Goal: Obtain resource: Obtain resource

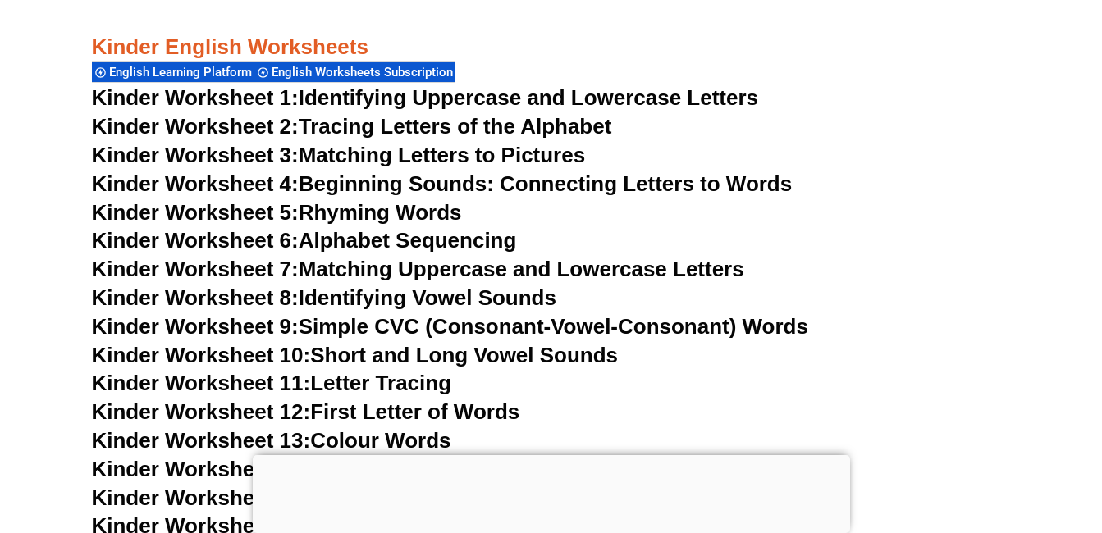
scroll to position [806, 0]
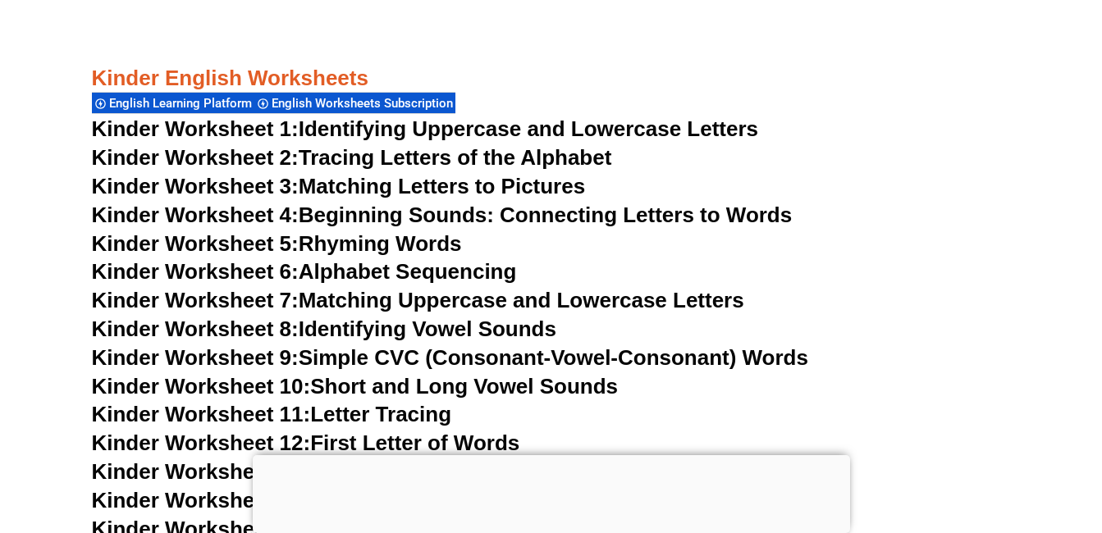
click at [509, 129] on link "Kinder Worksheet 1: Identifying Uppercase and Lowercase Letters" at bounding box center [425, 128] width 667 height 25
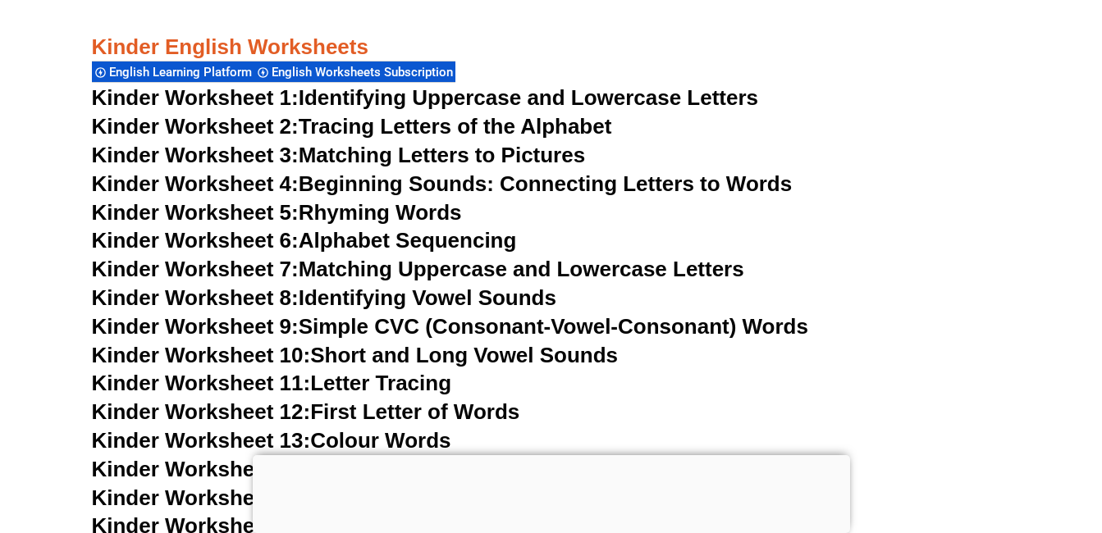
scroll to position [900, 0]
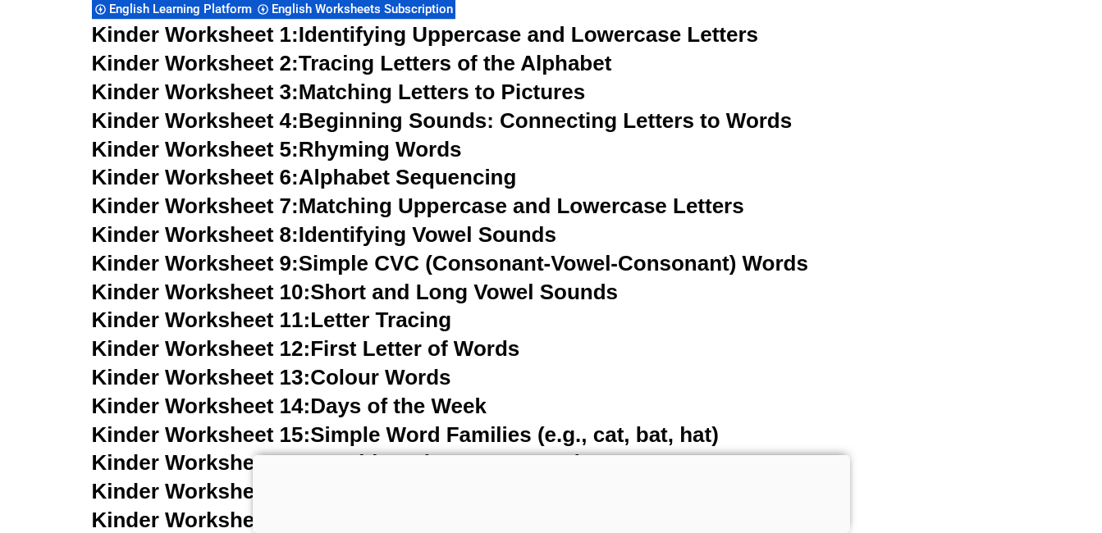
click at [391, 149] on link "Kinder Worksheet 5: Rhyming Words" at bounding box center [277, 149] width 370 height 25
click at [384, 259] on link "Kinder Worksheet 9: Simple CVC (Consonant-Vowel-Consonant) Words" at bounding box center [450, 263] width 716 height 25
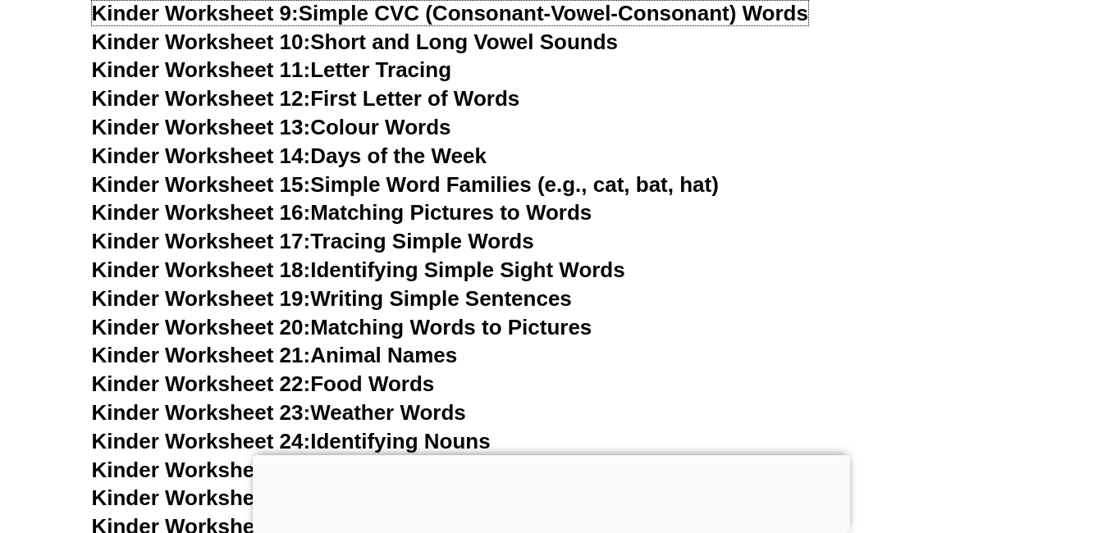
scroll to position [1213, 0]
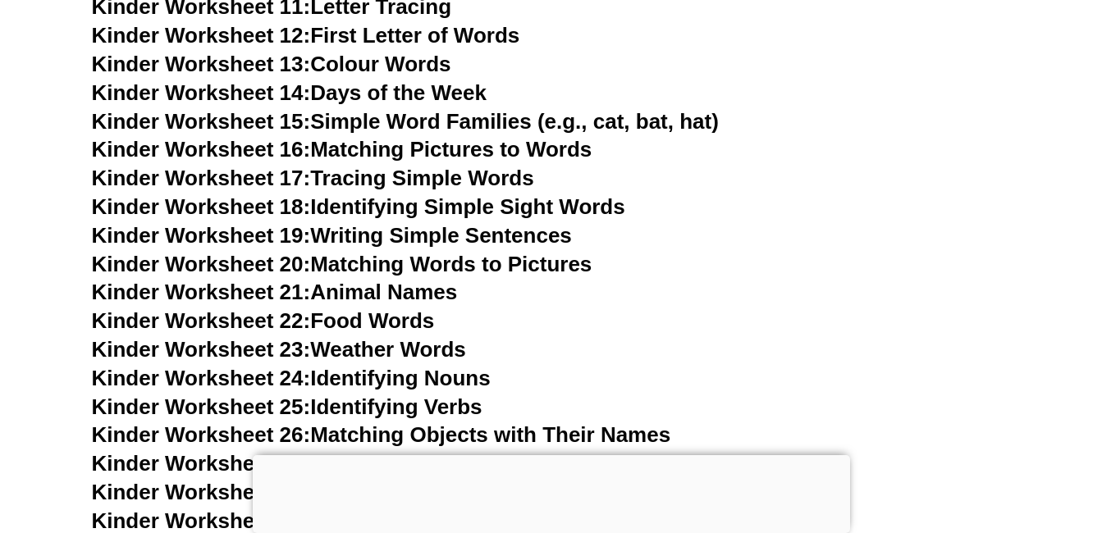
click at [430, 123] on link "Kinder Worksheet 15: Simple Word Families (e.g., cat, bat, hat)" at bounding box center [405, 121] width 627 height 25
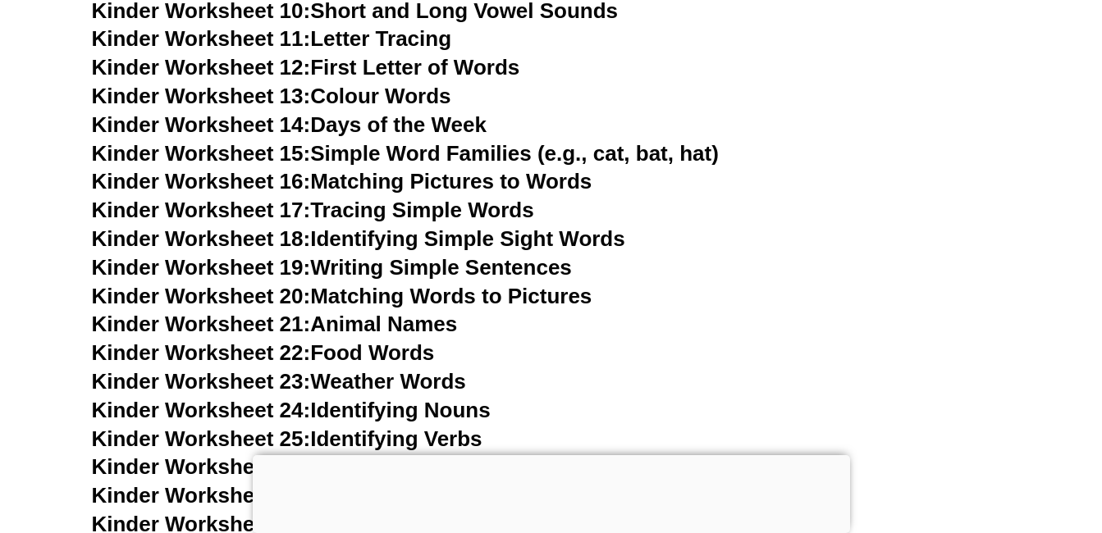
click at [378, 217] on link "Kinder Worksheet 17: Tracing Simple Words" at bounding box center [313, 210] width 442 height 25
click at [500, 235] on link "Kinder Worksheet 18: Identifying Simple Sight Words" at bounding box center [358, 238] width 533 height 25
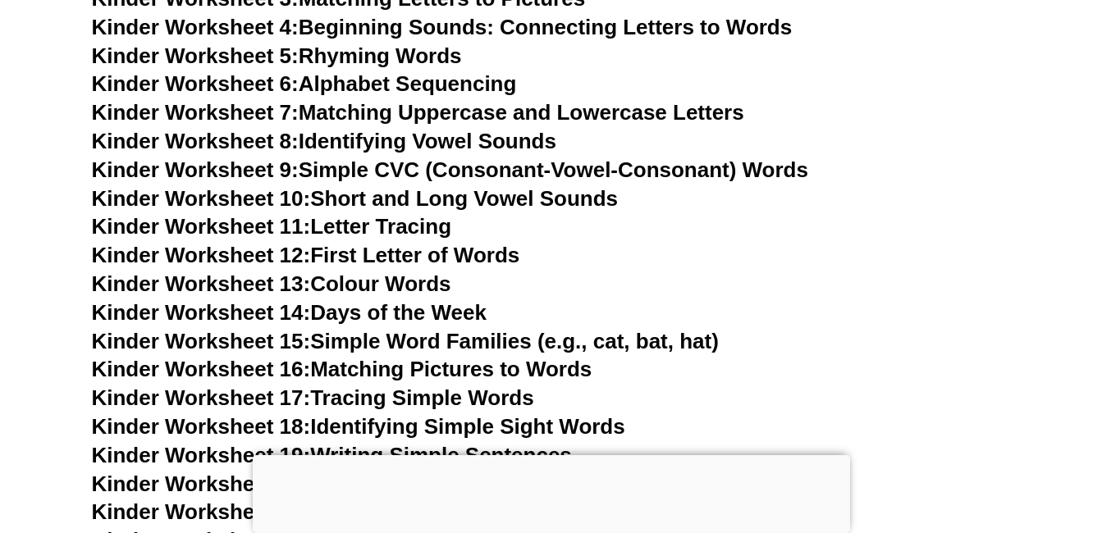
click at [372, 230] on link "Kinder Worksheet 11: Letter Tracing" at bounding box center [272, 226] width 360 height 25
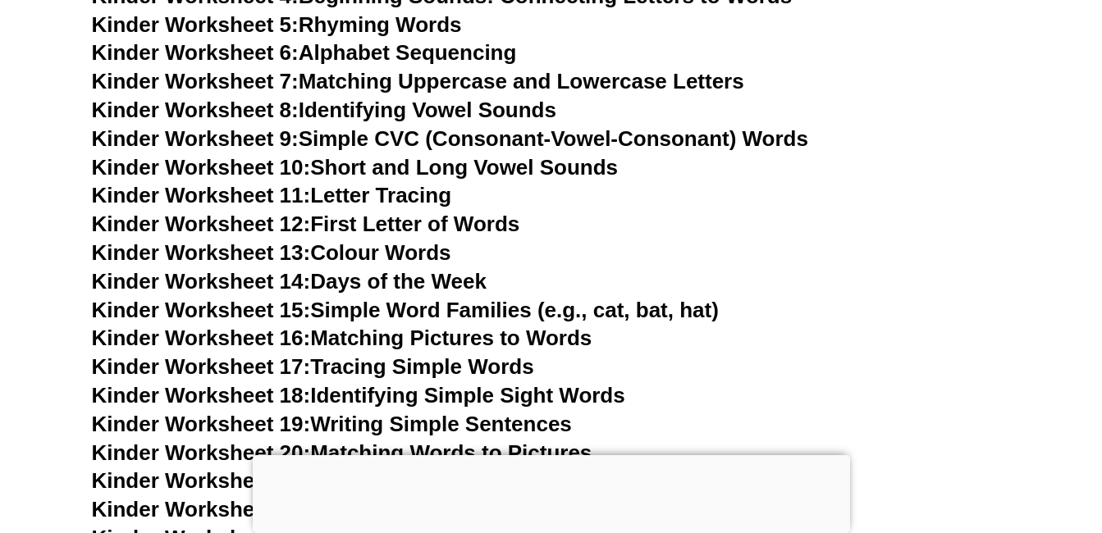
click at [358, 254] on link "Kinder Worksheet 13: Colour Words" at bounding box center [271, 252] width 359 height 25
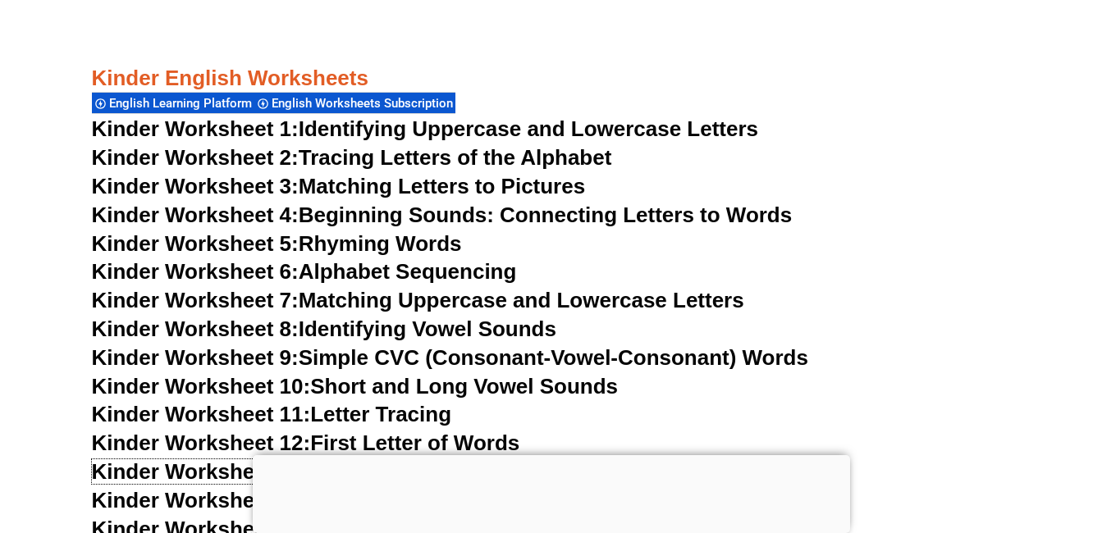
scroll to position [868, 0]
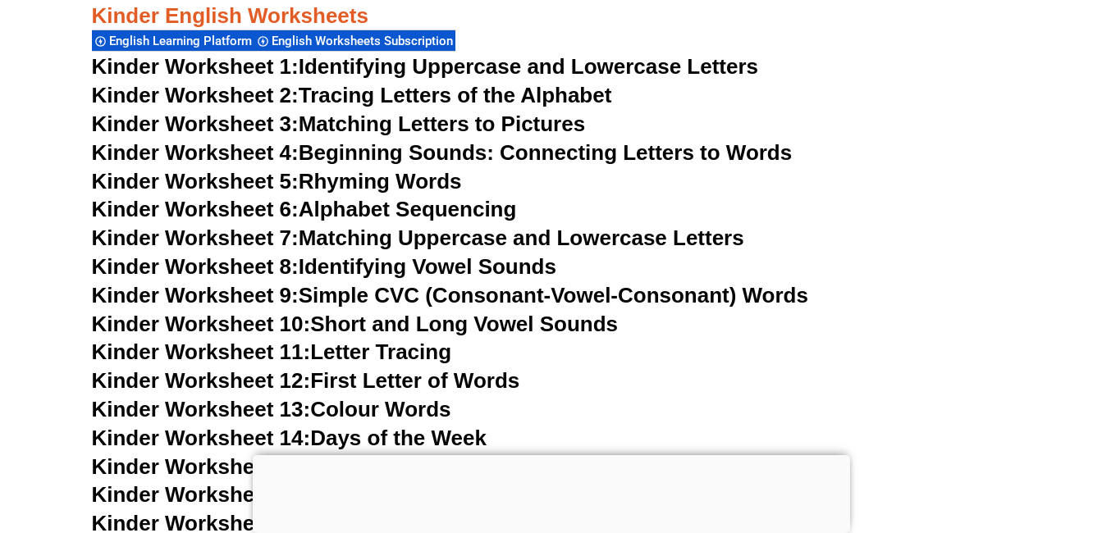
click at [442, 93] on link "Kinder Worksheet 2: Tracing Letters of the Alphabet" at bounding box center [352, 95] width 520 height 25
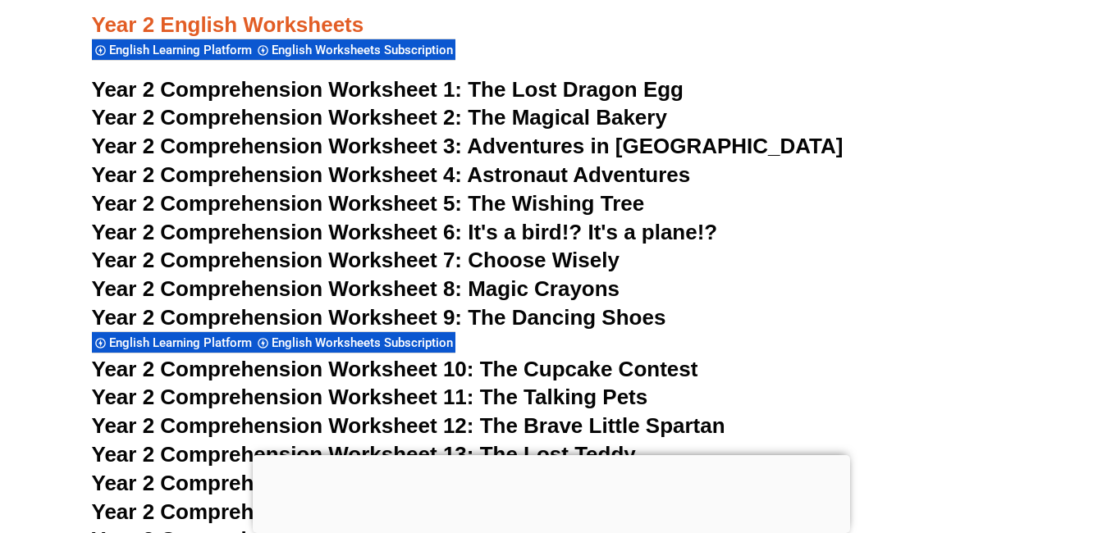
scroll to position [3953, 0]
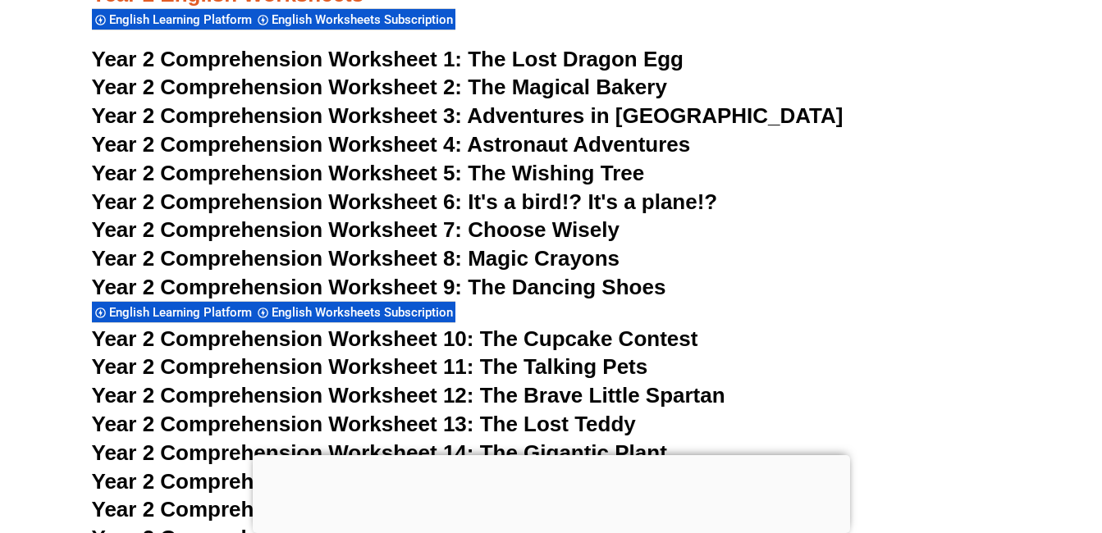
click at [553, 55] on span "The Lost Dragon Egg" at bounding box center [576, 59] width 216 height 25
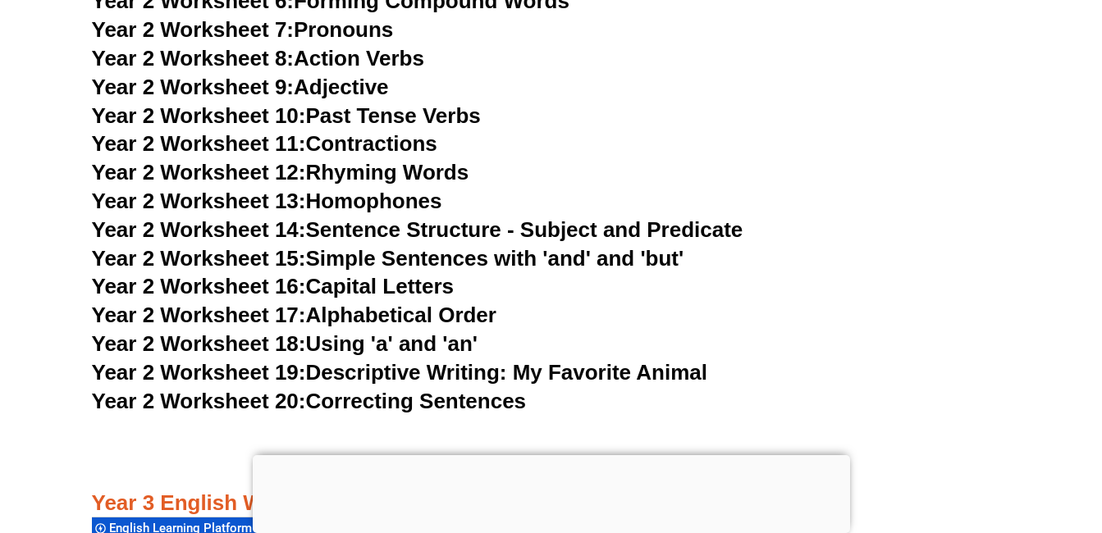
scroll to position [4809, 0]
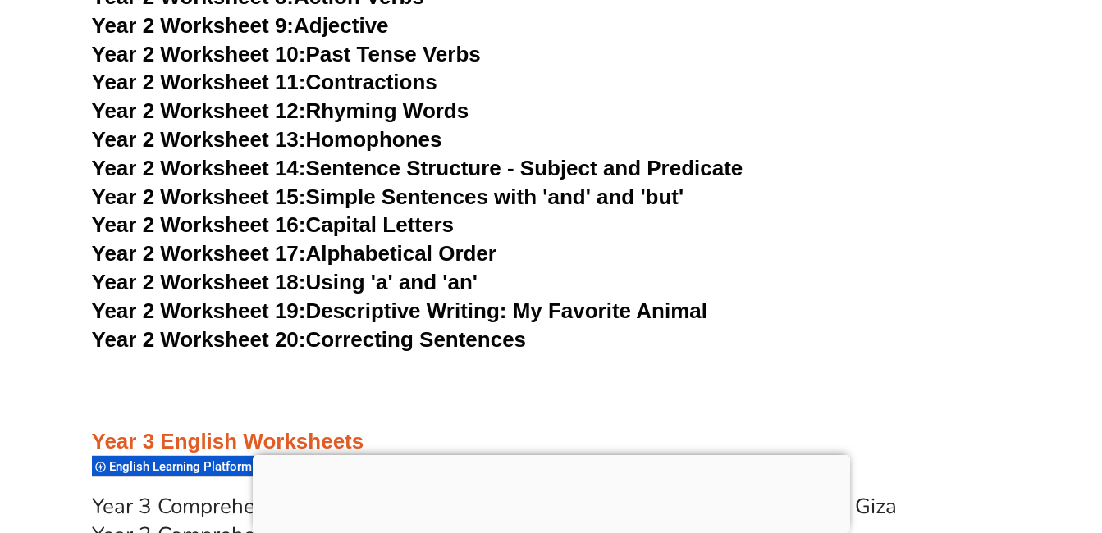
click at [405, 338] on link "Year 2 Worksheet 20: Correcting Sentences" at bounding box center [309, 339] width 435 height 25
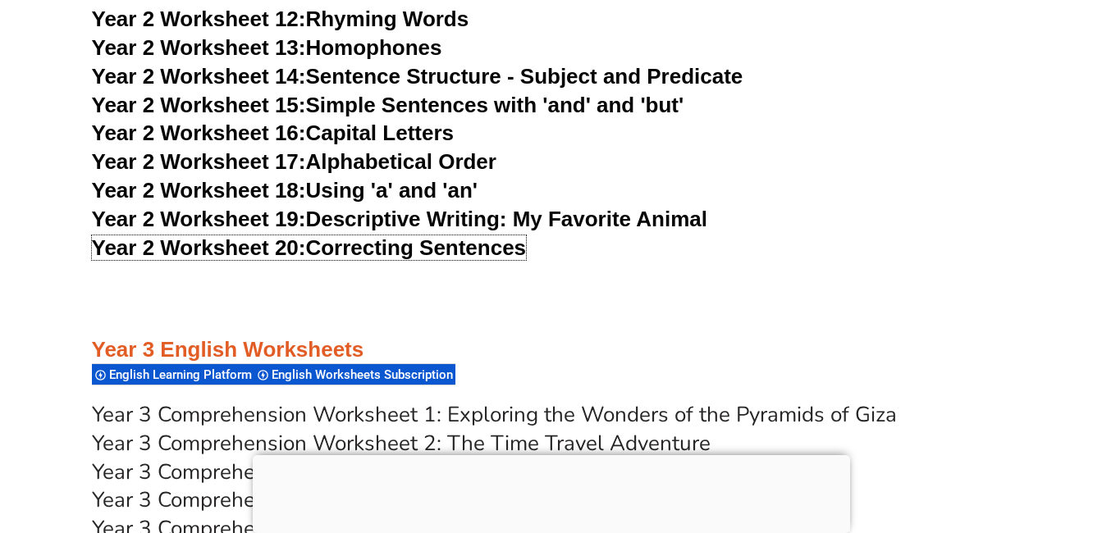
scroll to position [4747, 0]
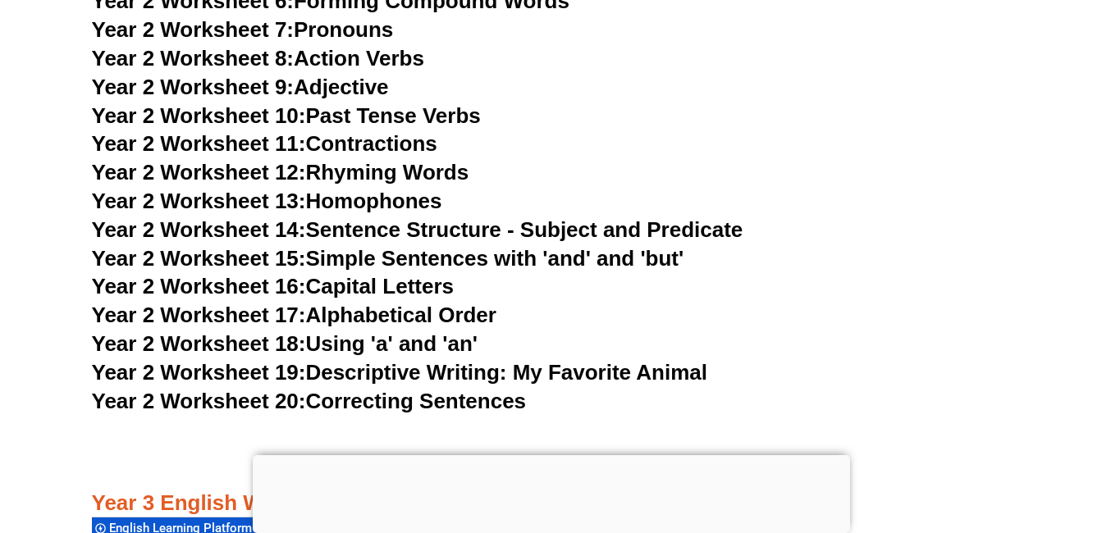
click at [388, 343] on link "Year 2 Worksheet 18: Using 'a' and 'an'" at bounding box center [285, 343] width 386 height 25
click at [363, 288] on link "Year 2 Worksheet 16: Capital Letters" at bounding box center [273, 286] width 362 height 25
click at [370, 166] on link "Year 2 Worksheet 12: Rhyming Words" at bounding box center [280, 172] width 377 height 25
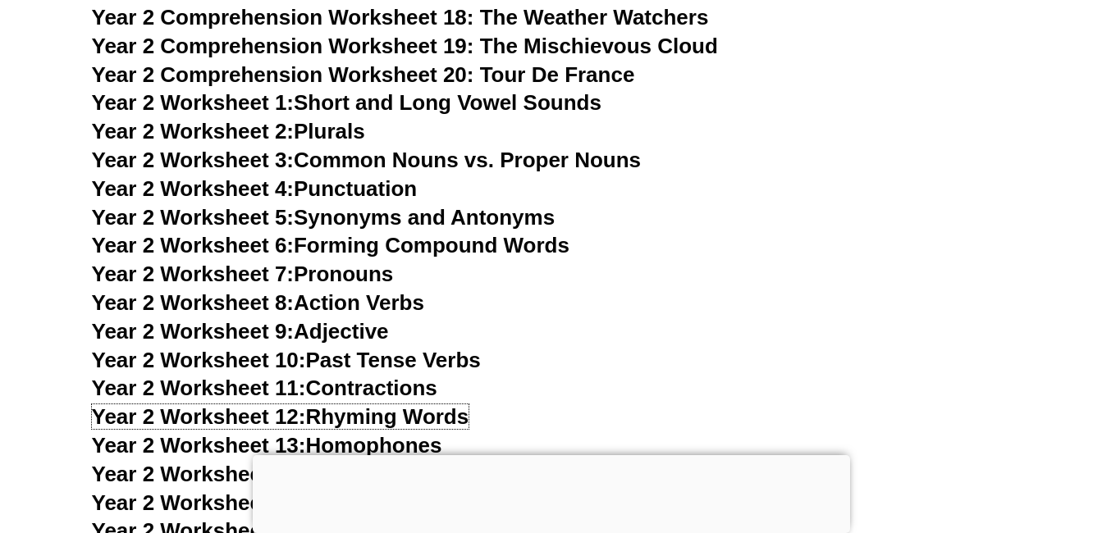
scroll to position [4442, 0]
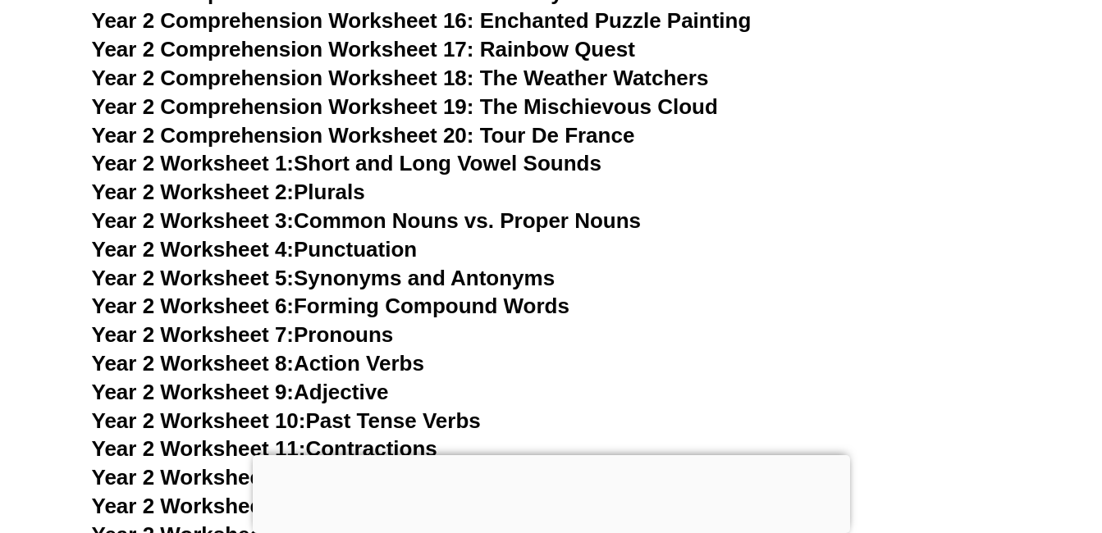
click at [322, 194] on link "Year 2 Worksheet 2: Plurals" at bounding box center [228, 192] width 273 height 25
